Goal: Task Accomplishment & Management: Use online tool/utility

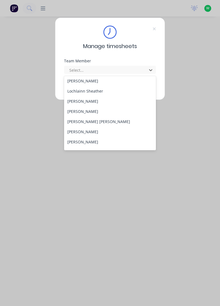
scroll to position [164, 0]
click at [95, 100] on div "[PERSON_NAME]" at bounding box center [110, 102] width 92 height 10
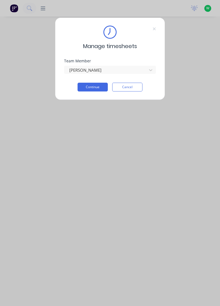
click at [99, 86] on button "Continue" at bounding box center [93, 87] width 30 height 9
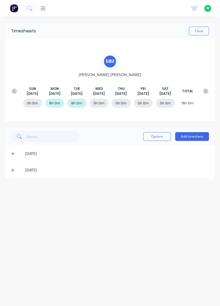
click at [199, 137] on button "Add timesheet" at bounding box center [192, 136] width 34 height 9
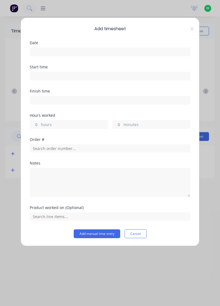
click at [50, 53] on input at bounding box center [110, 52] width 160 height 8
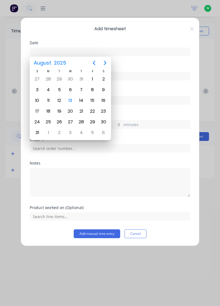
click at [75, 97] on div "13" at bounding box center [70, 100] width 11 height 10
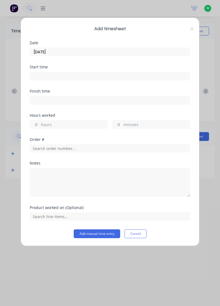
type input "[DATE]"
click at [44, 124] on label "hours" at bounding box center [74, 125] width 67 height 7
click at [40, 124] on input "hours" at bounding box center [35, 124] width 10 height 8
type input "8"
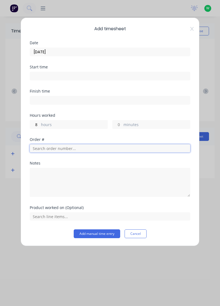
click at [45, 147] on input "text" at bounding box center [110, 148] width 161 height 8
type input "18773"
click at [43, 166] on span "Cash" at bounding box center [110, 168] width 152 height 5
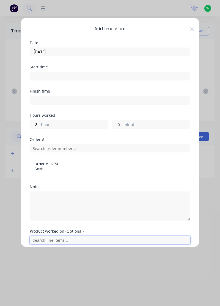
click at [51, 239] on input "text" at bounding box center [110, 240] width 161 height 8
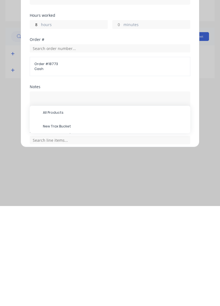
click at [64, 226] on span "New Trax Bucket" at bounding box center [114, 226] width 143 height 5
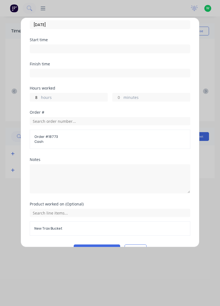
scroll to position [40, 0]
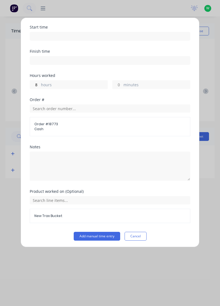
click at [107, 236] on button "Add manual time entry" at bounding box center [97, 236] width 46 height 9
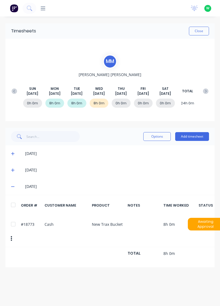
click at [15, 185] on span at bounding box center [13, 187] width 5 height 6
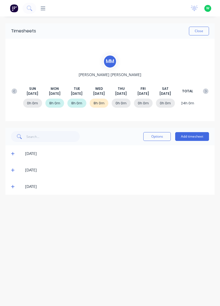
click at [200, 32] on button "Close" at bounding box center [199, 31] width 20 height 9
